Goal: Task Accomplishment & Management: Use online tool/utility

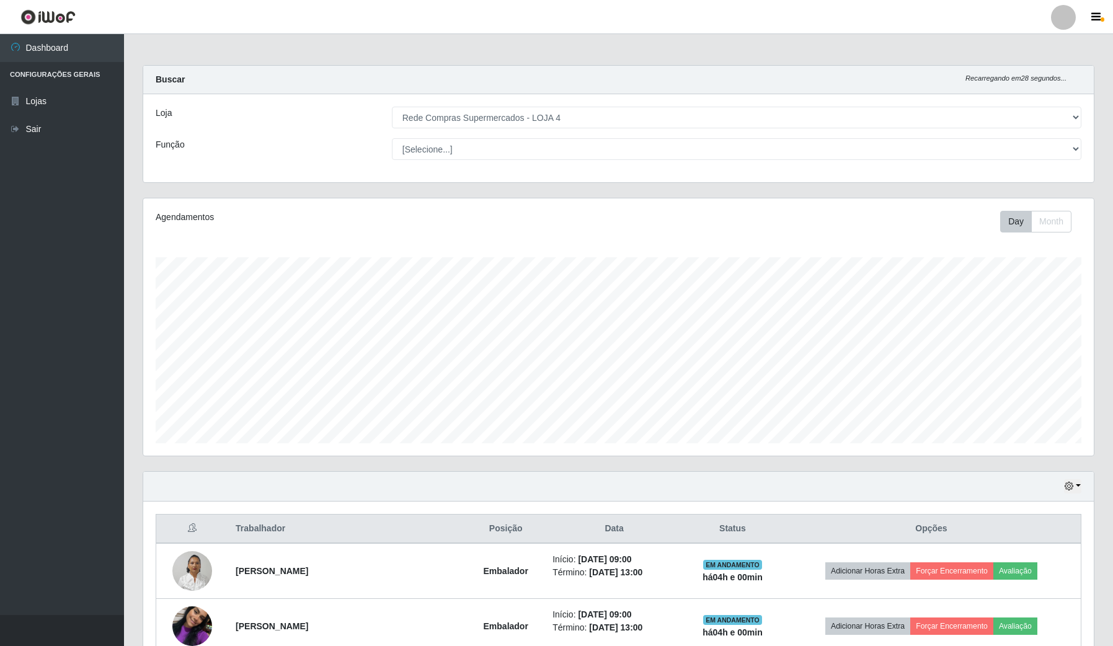
select select "159"
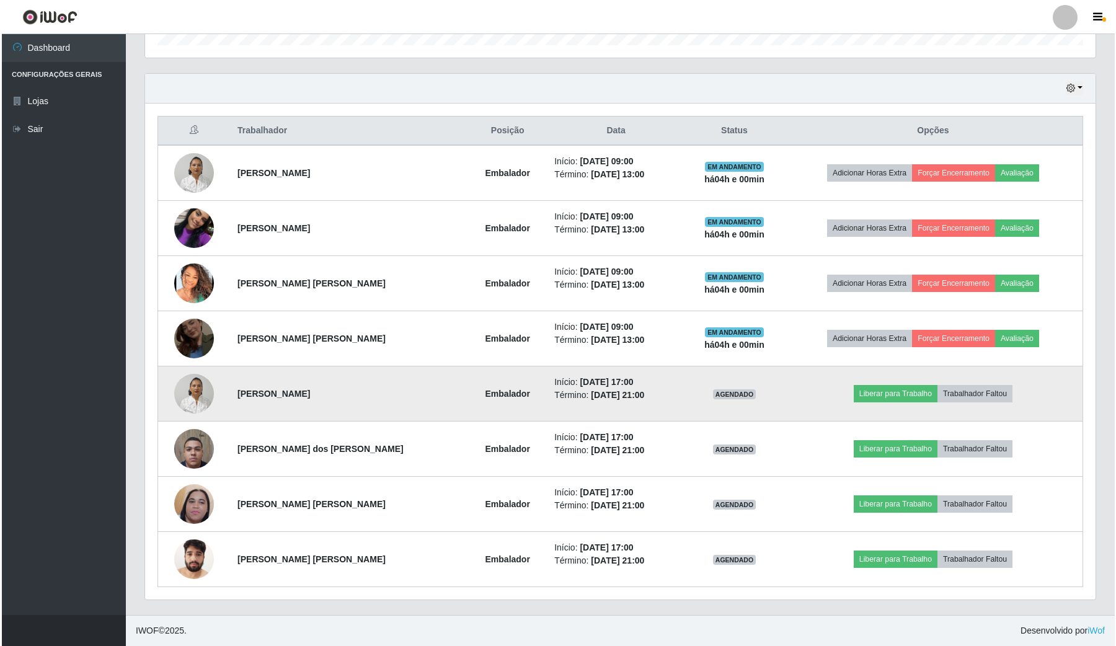
scroll to position [258, 950]
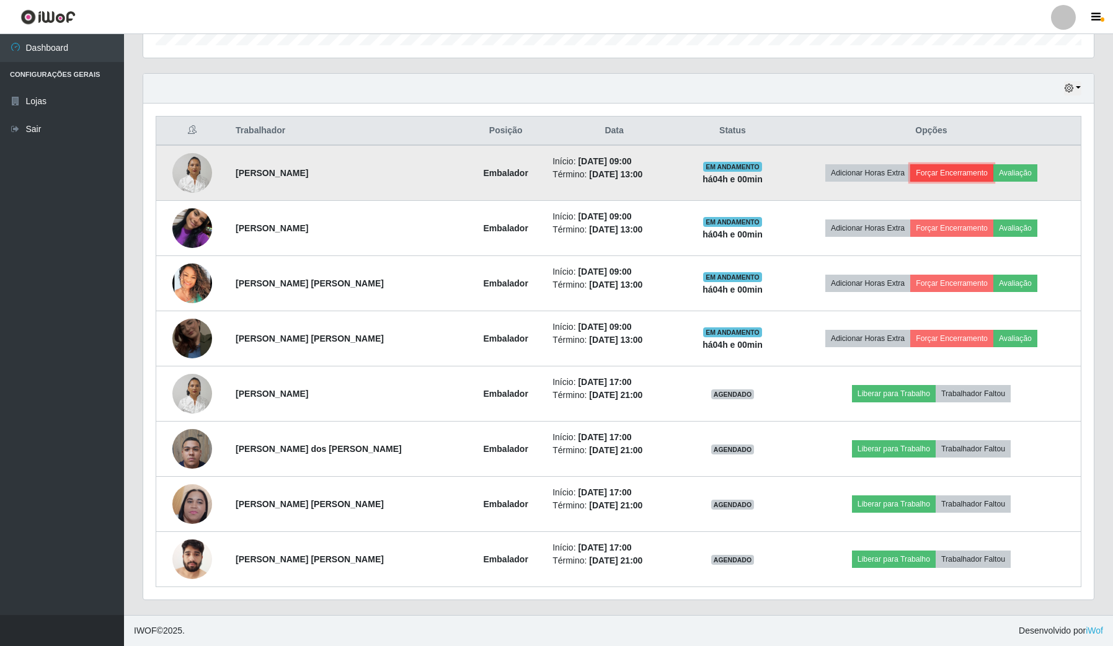
click at [945, 166] on button "Forçar Encerramento" at bounding box center [951, 172] width 83 height 17
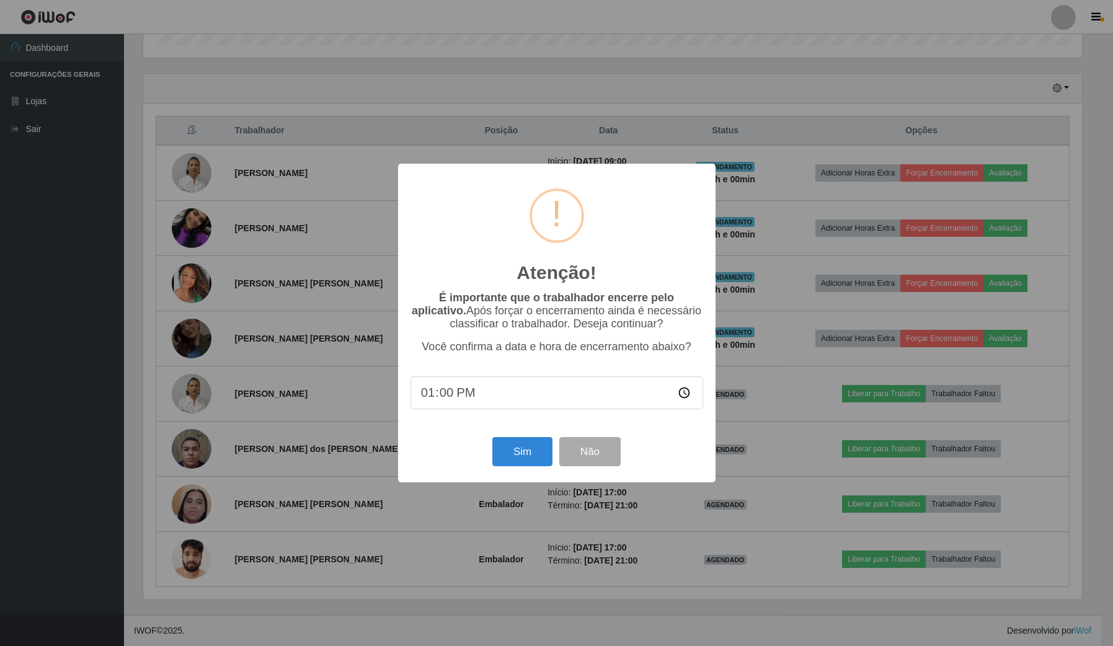
scroll to position [258, 941]
click at [547, 463] on button "Sim" at bounding box center [524, 451] width 60 height 29
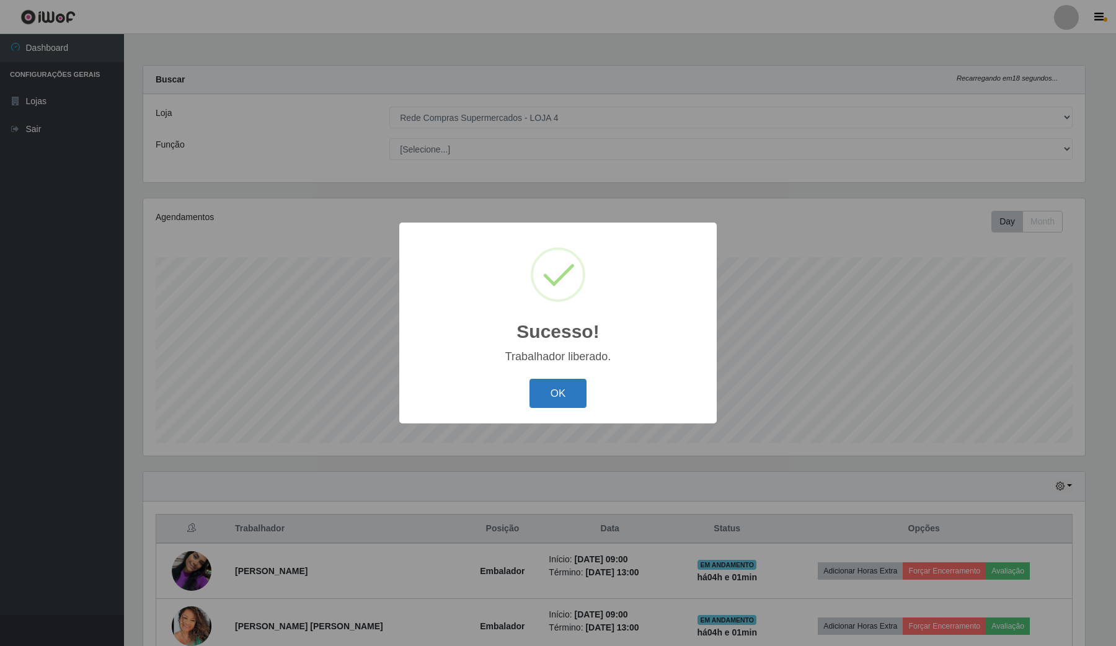
click at [570, 392] on button "OK" at bounding box center [558, 393] width 58 height 29
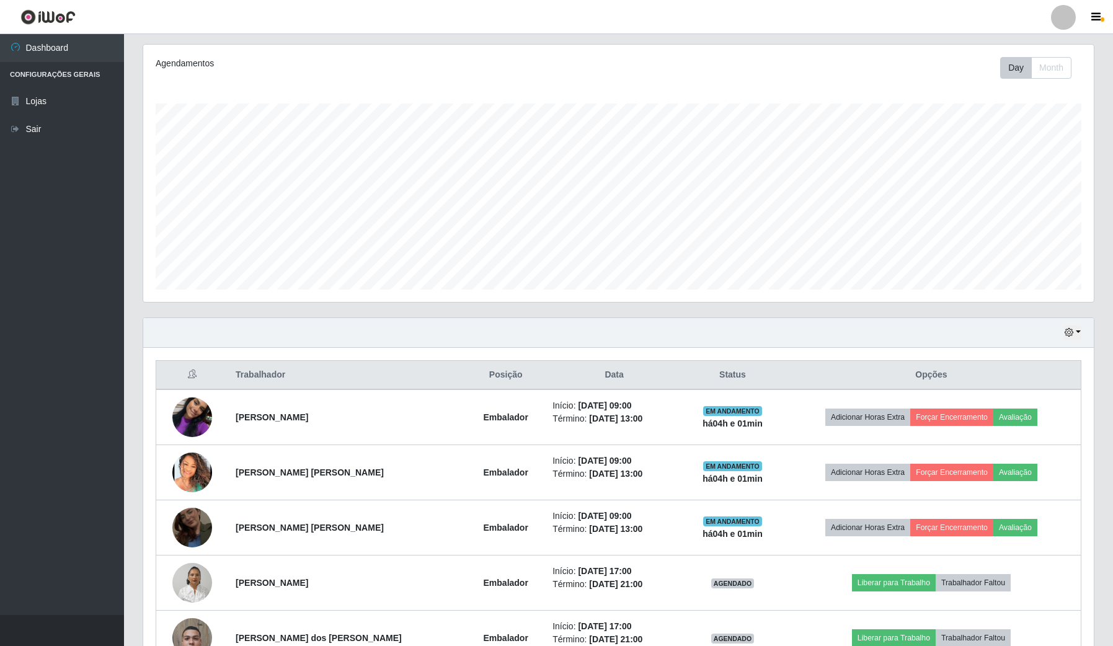
scroll to position [155, 0]
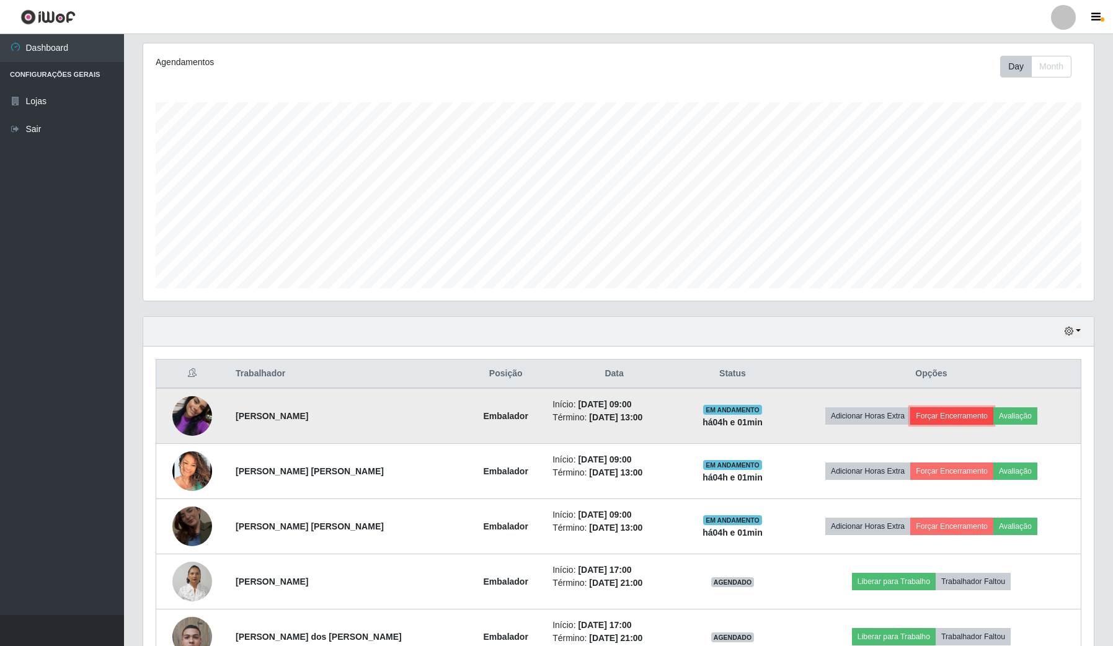
click at [937, 415] on button "Forçar Encerramento" at bounding box center [951, 415] width 83 height 17
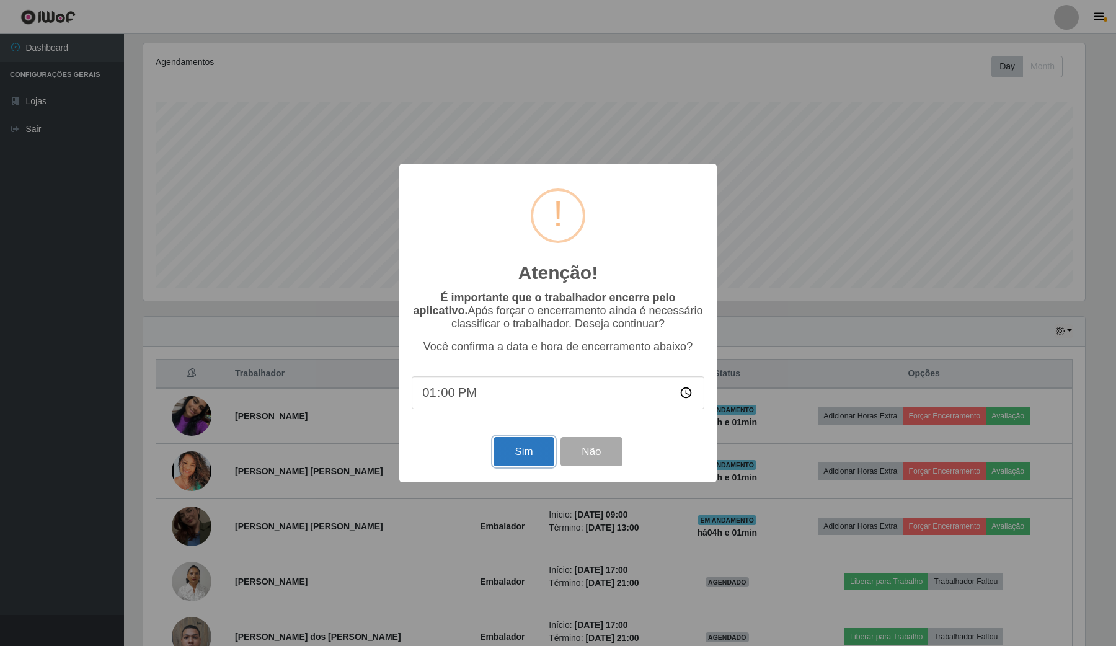
click at [513, 456] on button "Sim" at bounding box center [524, 451] width 60 height 29
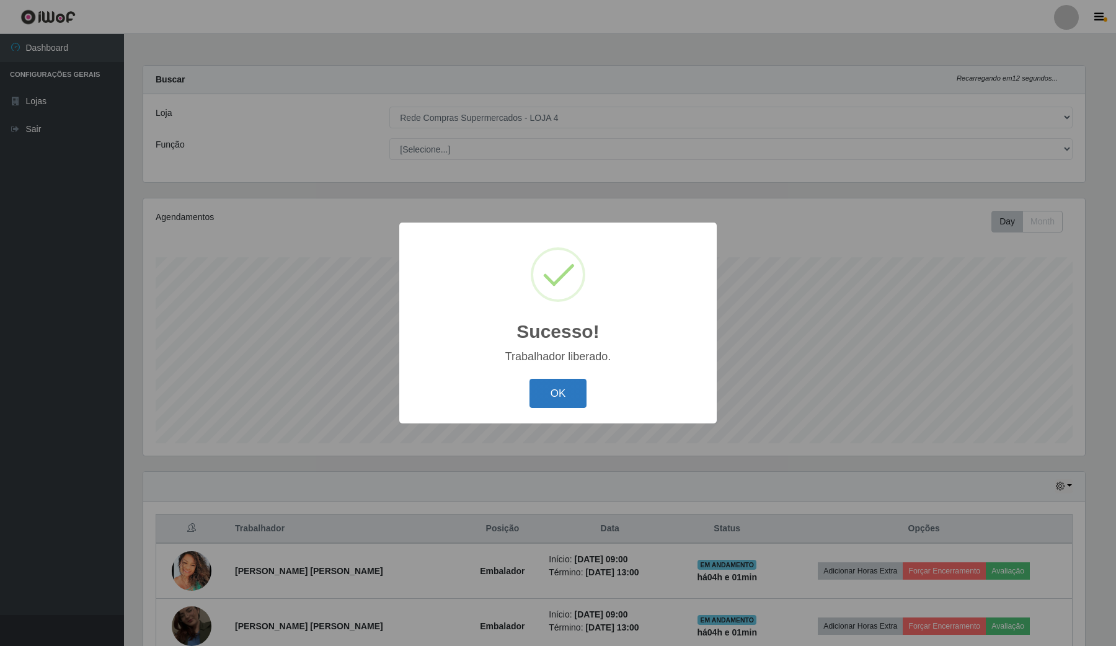
click at [553, 389] on button "OK" at bounding box center [558, 393] width 58 height 29
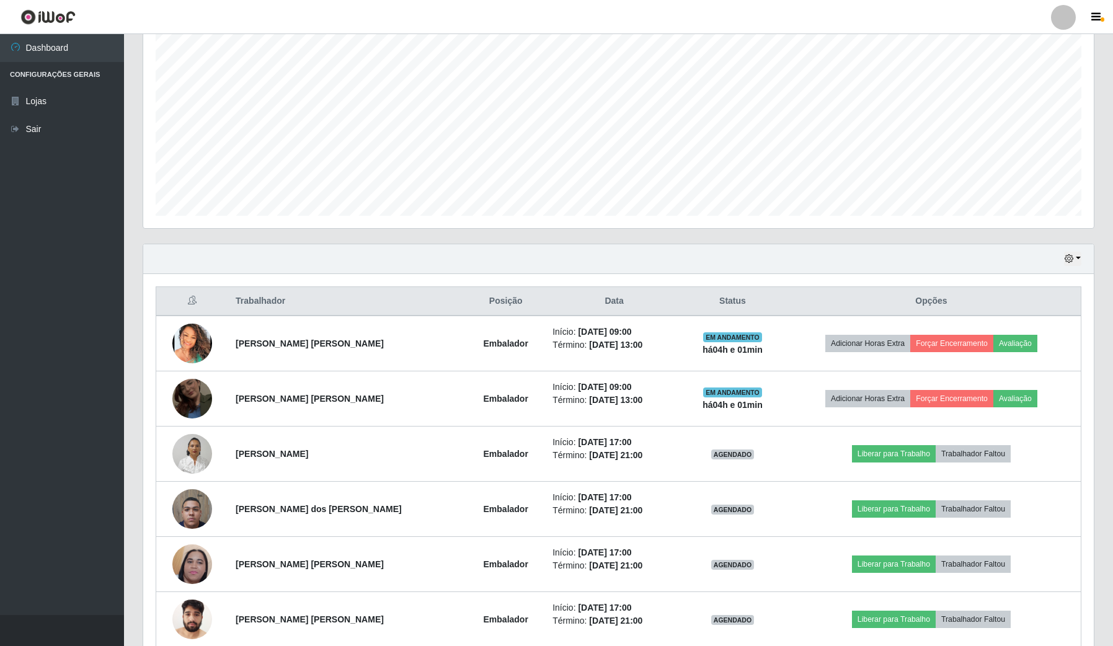
scroll to position [232, 0]
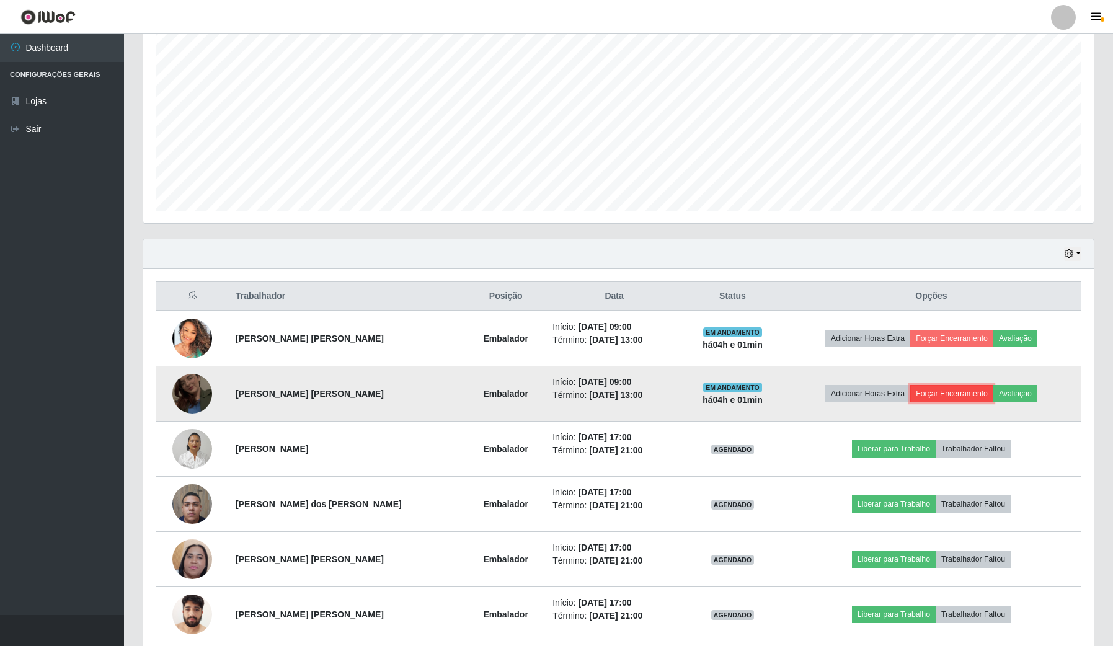
click at [962, 394] on button "Forçar Encerramento" at bounding box center [951, 393] width 83 height 17
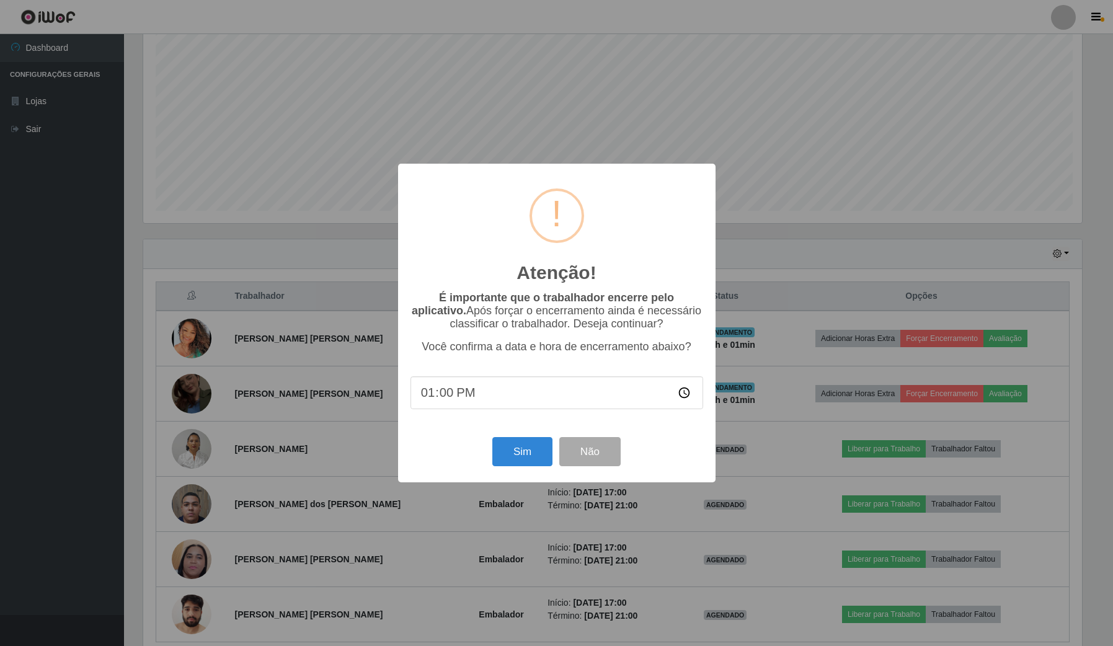
scroll to position [258, 941]
click at [507, 454] on button "Sim" at bounding box center [524, 451] width 60 height 29
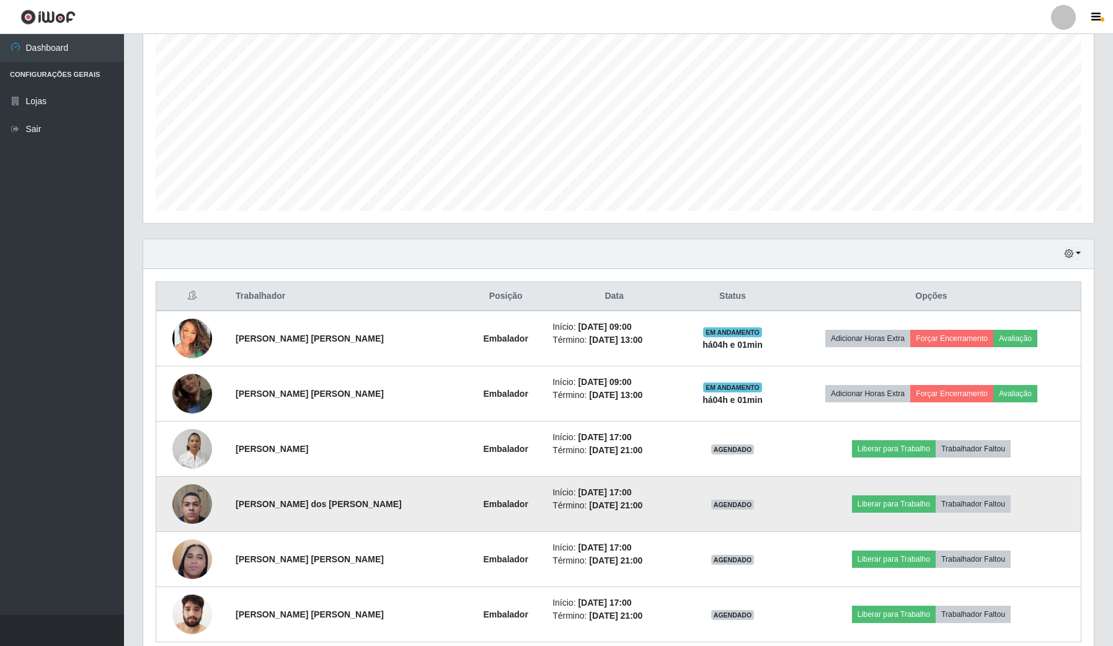
scroll to position [0, 0]
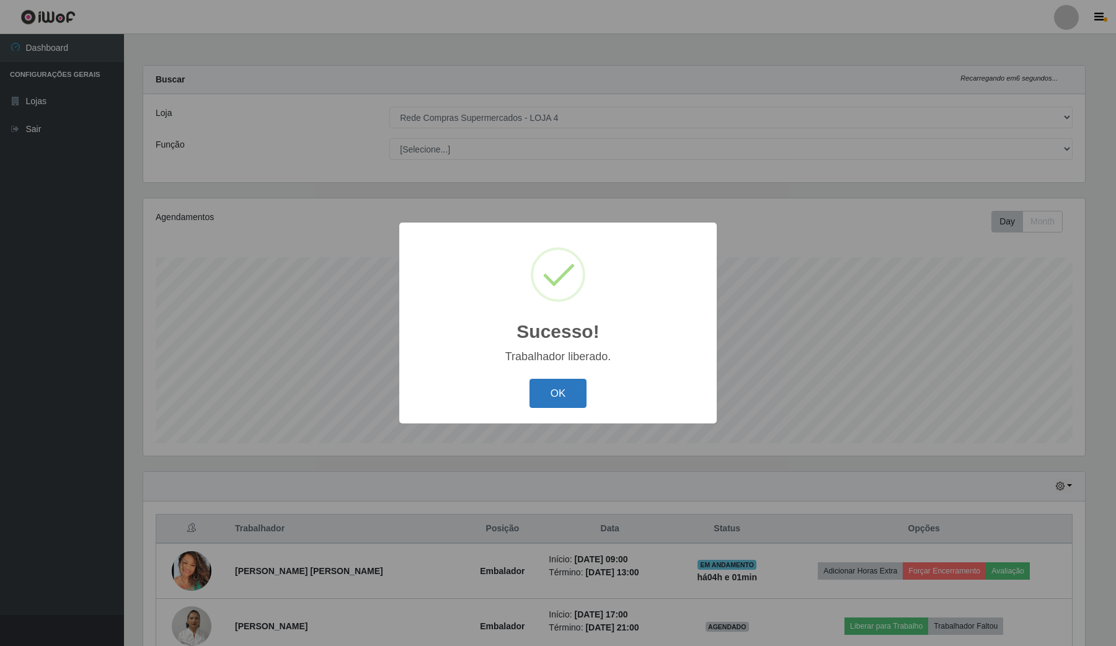
click at [581, 407] on button "OK" at bounding box center [558, 393] width 58 height 29
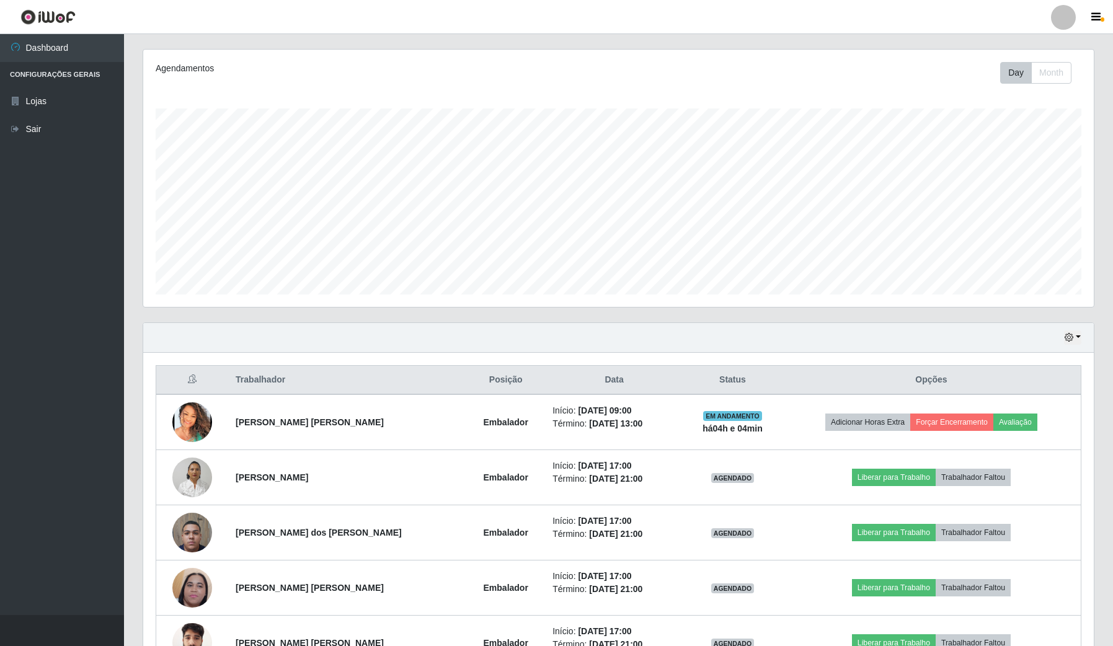
scroll to position [155, 0]
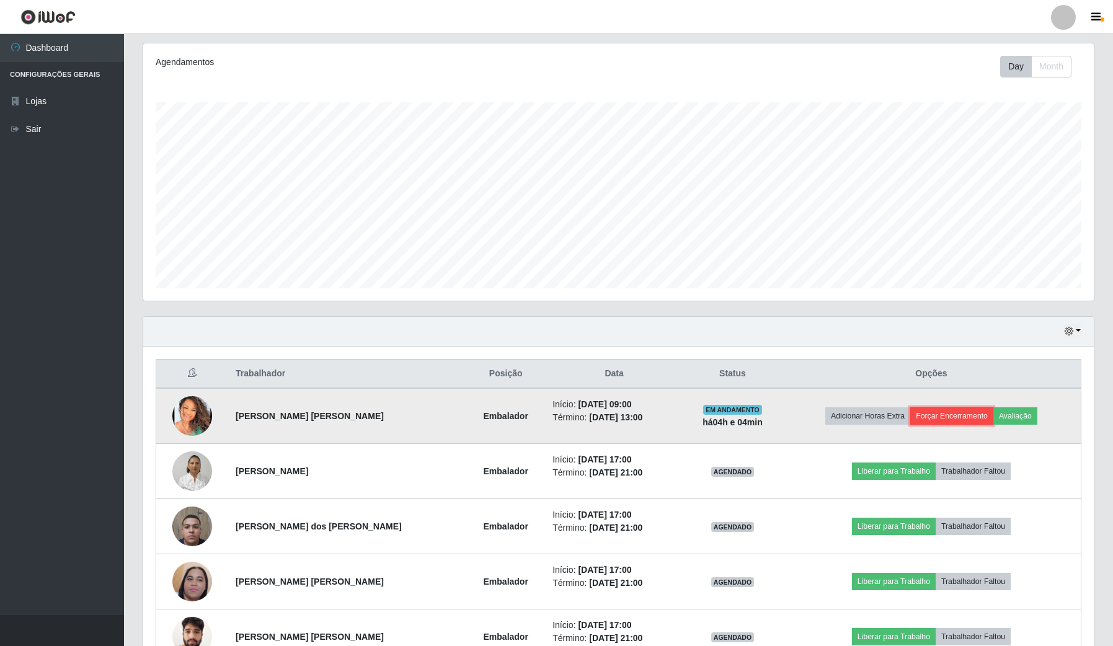
click at [964, 418] on button "Forçar Encerramento" at bounding box center [951, 415] width 83 height 17
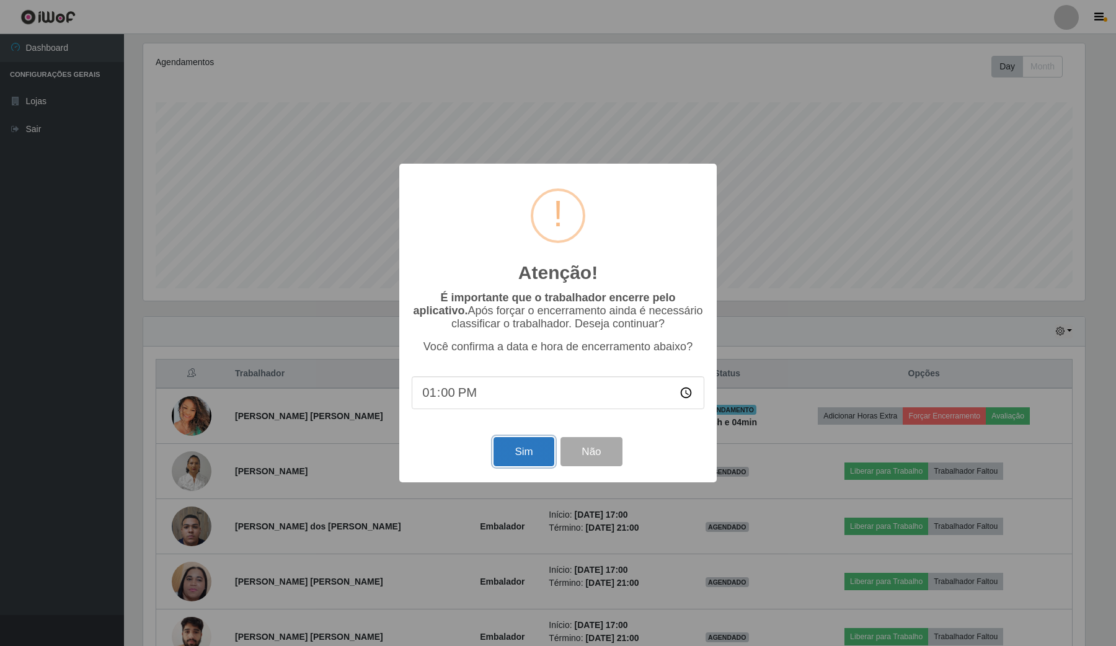
click at [515, 453] on button "Sim" at bounding box center [524, 451] width 60 height 29
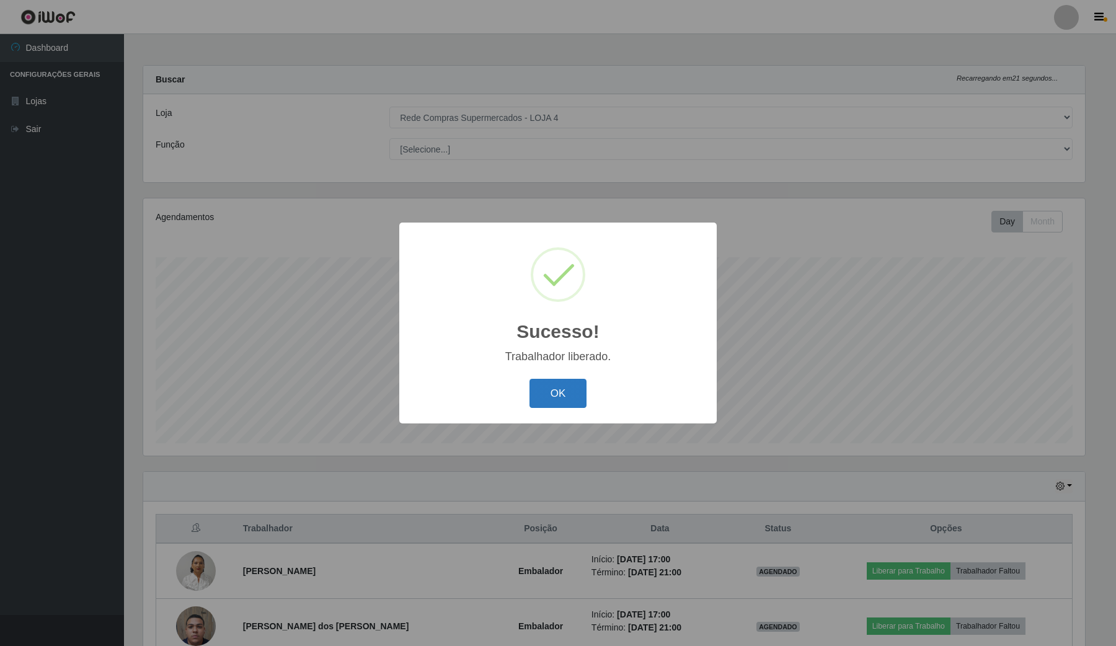
click at [572, 397] on button "OK" at bounding box center [558, 393] width 58 height 29
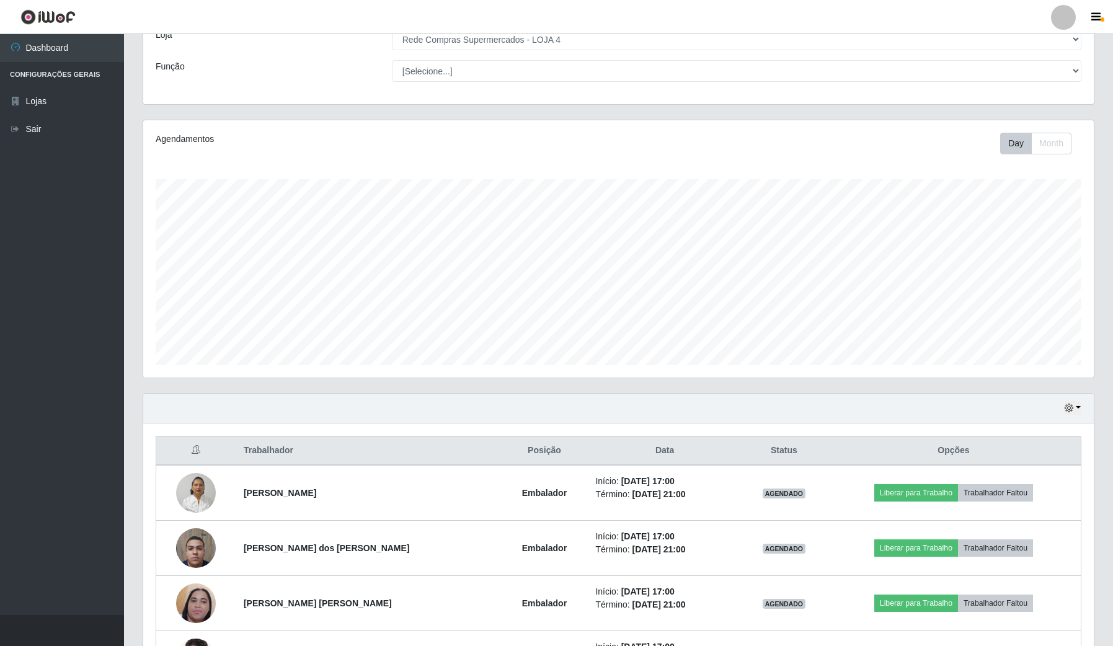
scroll to position [179, 0]
